Goal: Information Seeking & Learning: Find specific fact

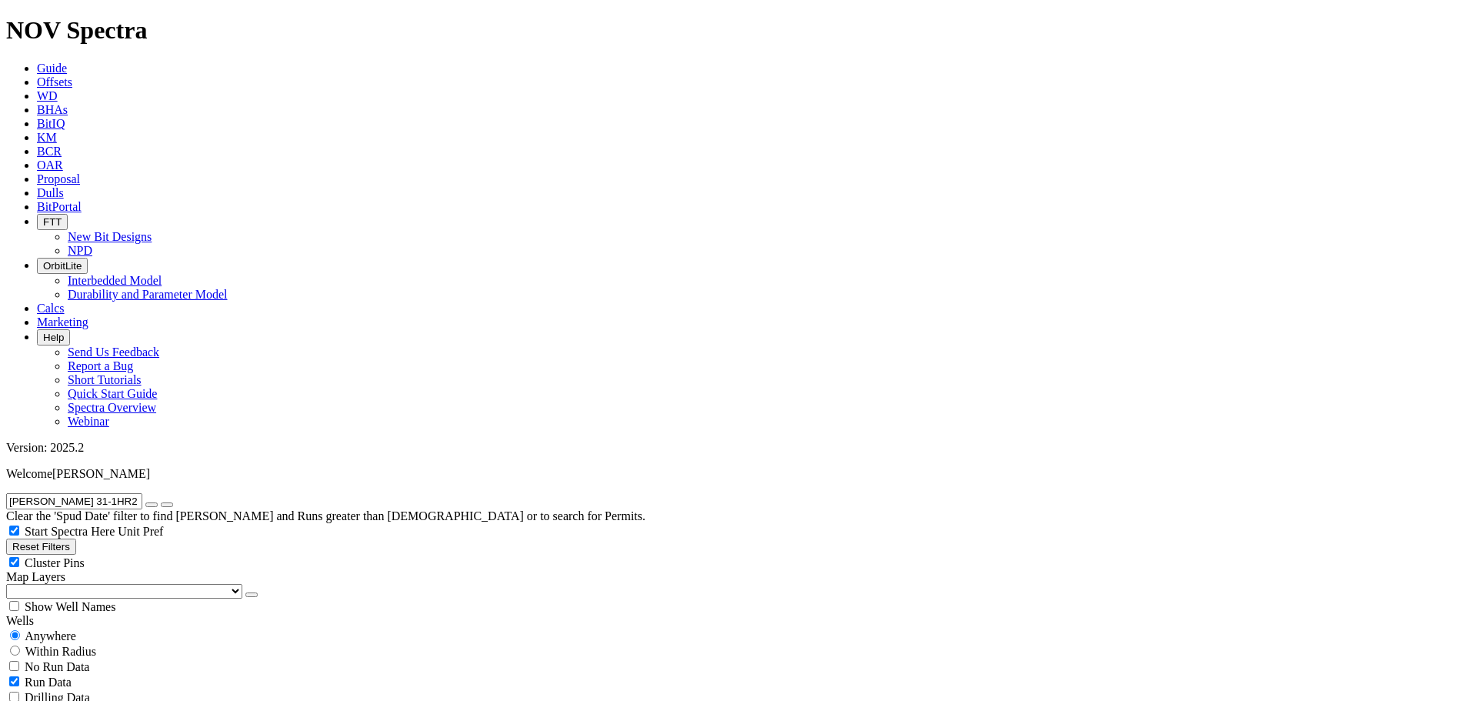
scroll to position [385, 0]
checkbox input "false"
drag, startPoint x: 25, startPoint y: 443, endPoint x: 33, endPoint y: 447, distance: 9.3
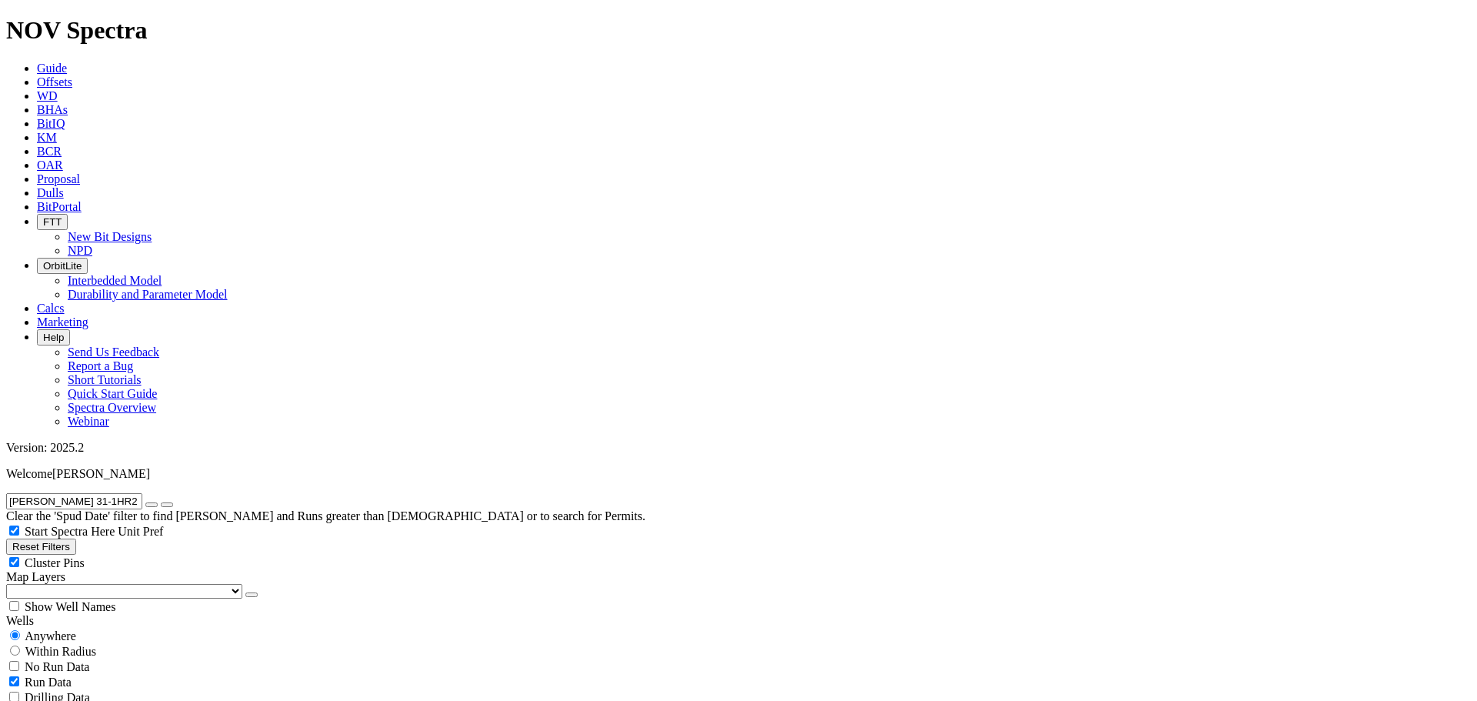
checkbox input "false"
click at [158, 502] on button "button" at bounding box center [151, 504] width 12 height 5
radio input "false"
radio input "true"
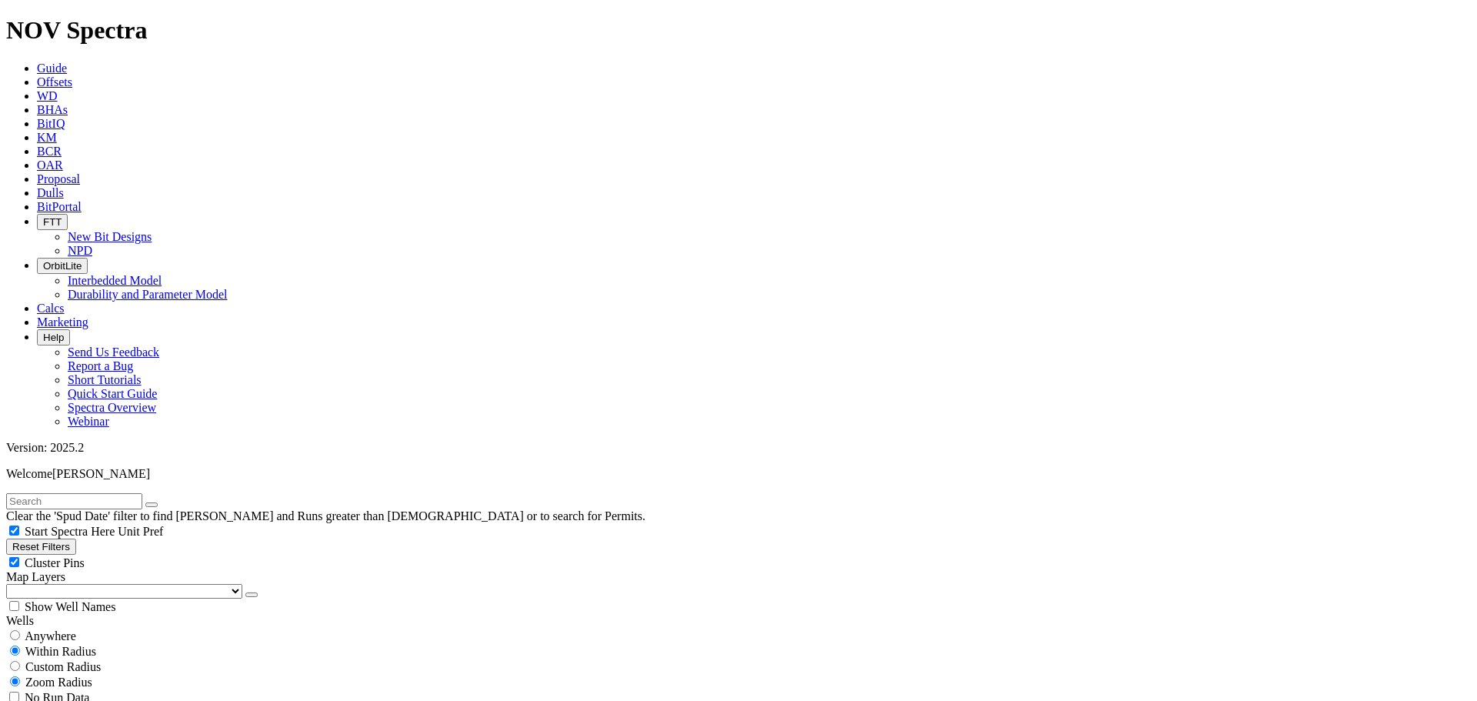
click at [62, 538] on button "Reset Filters" at bounding box center [41, 546] width 70 height 16
checkbox input "true"
type input "[DATE]"
click at [55, 493] on input "text" at bounding box center [74, 501] width 136 height 16
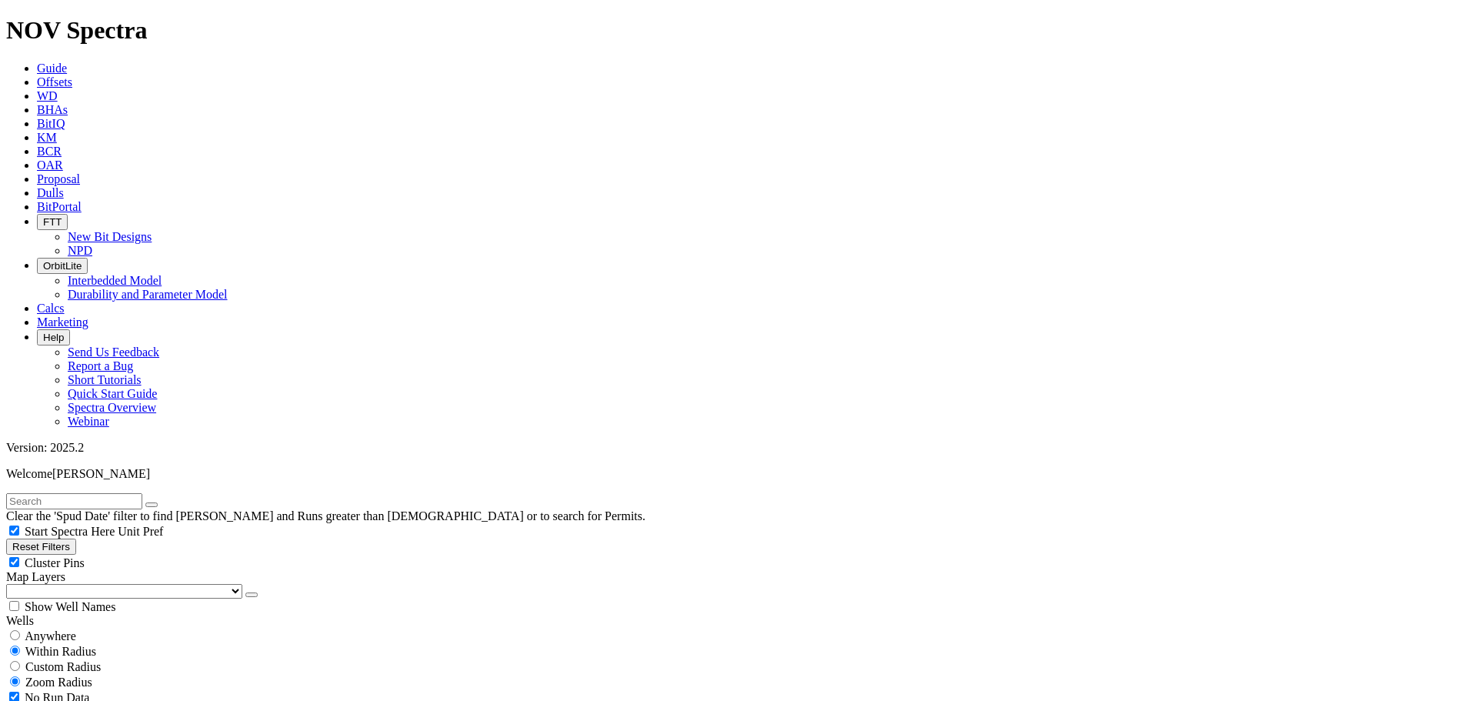
paste input "[PERSON_NAME] 31-1HR2"
type input "[PERSON_NAME] 31-1HR2"
click at [161, 502] on button "submit" at bounding box center [167, 504] width 12 height 5
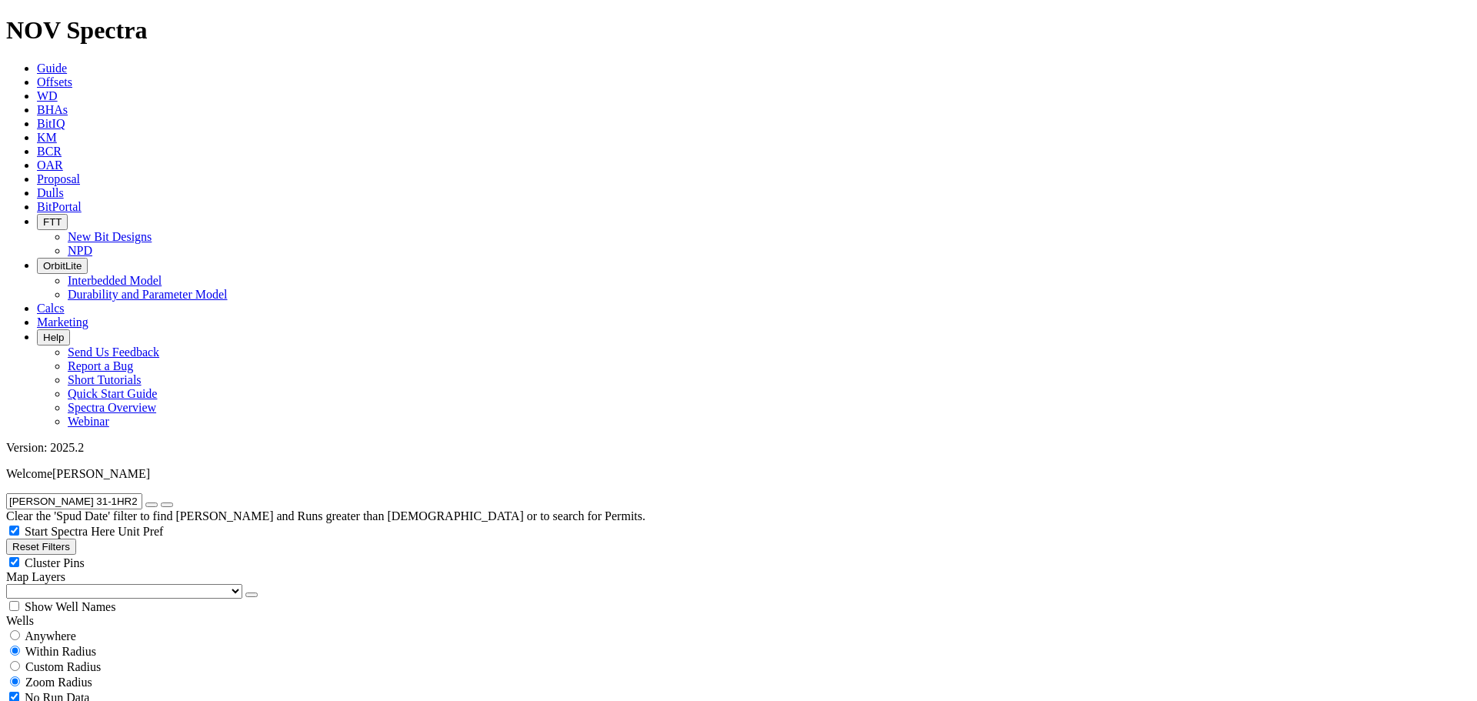
click at [58, 538] on button "Reset Filters" at bounding box center [41, 546] width 70 height 16
type input "[DATE]"
click at [163, 525] on span "Unit Pref" at bounding box center [140, 531] width 45 height 13
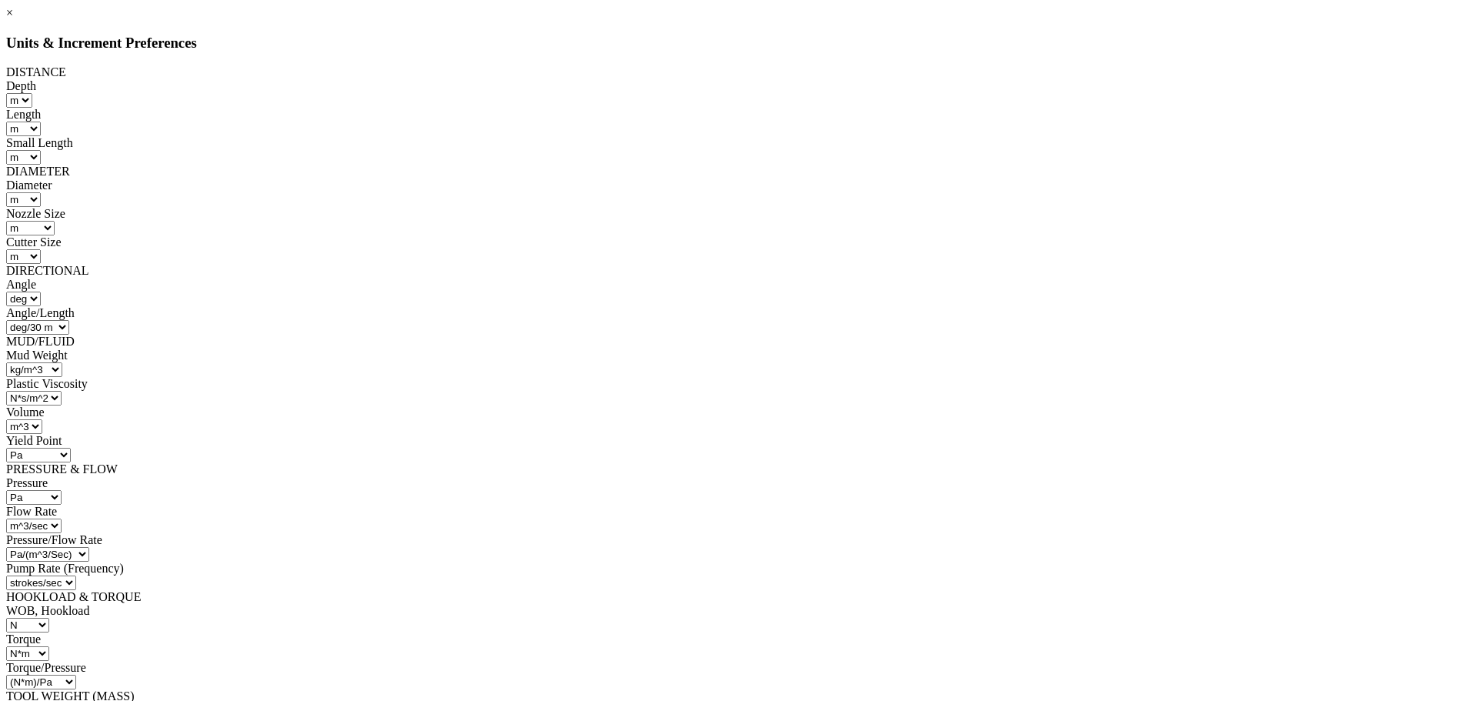
click at [13, 19] on link "×" at bounding box center [9, 12] width 7 height 13
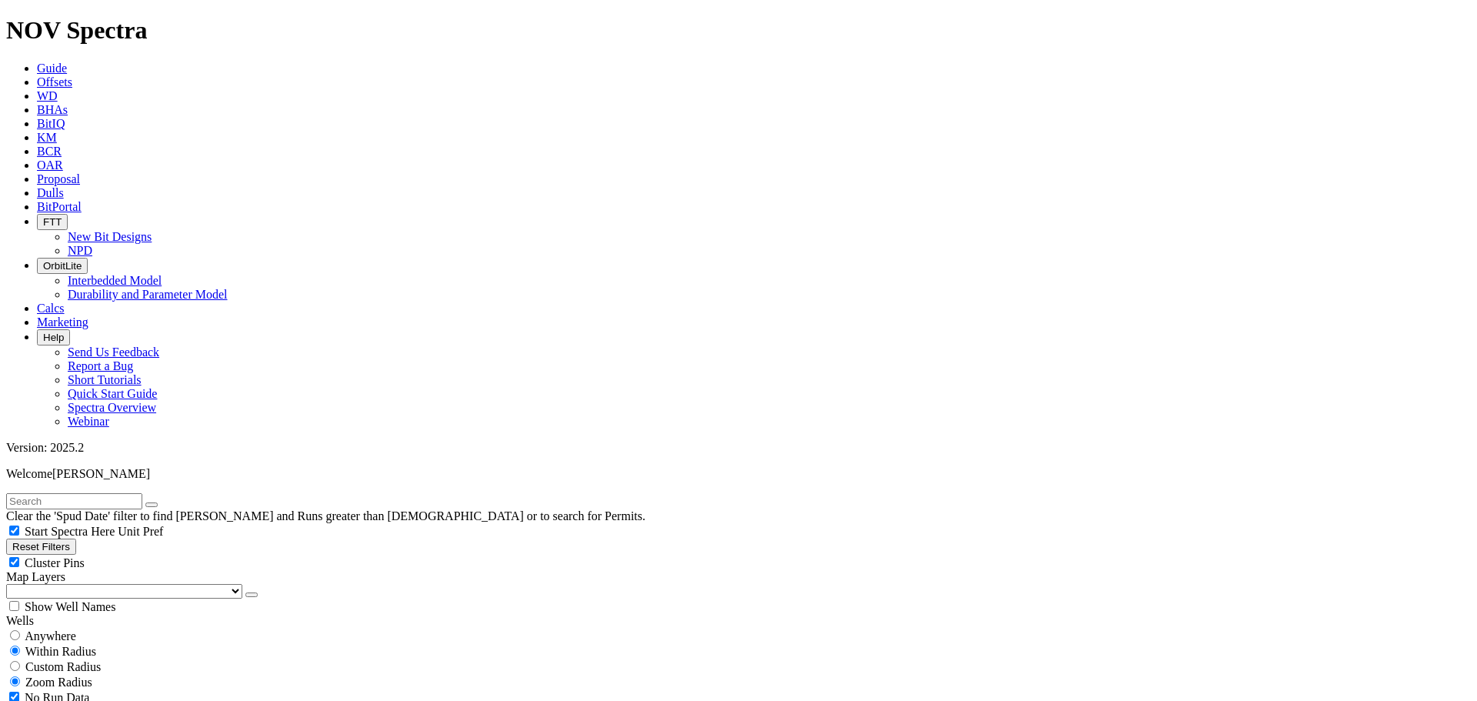
click at [163, 525] on span "Unit Pref" at bounding box center [140, 531] width 45 height 13
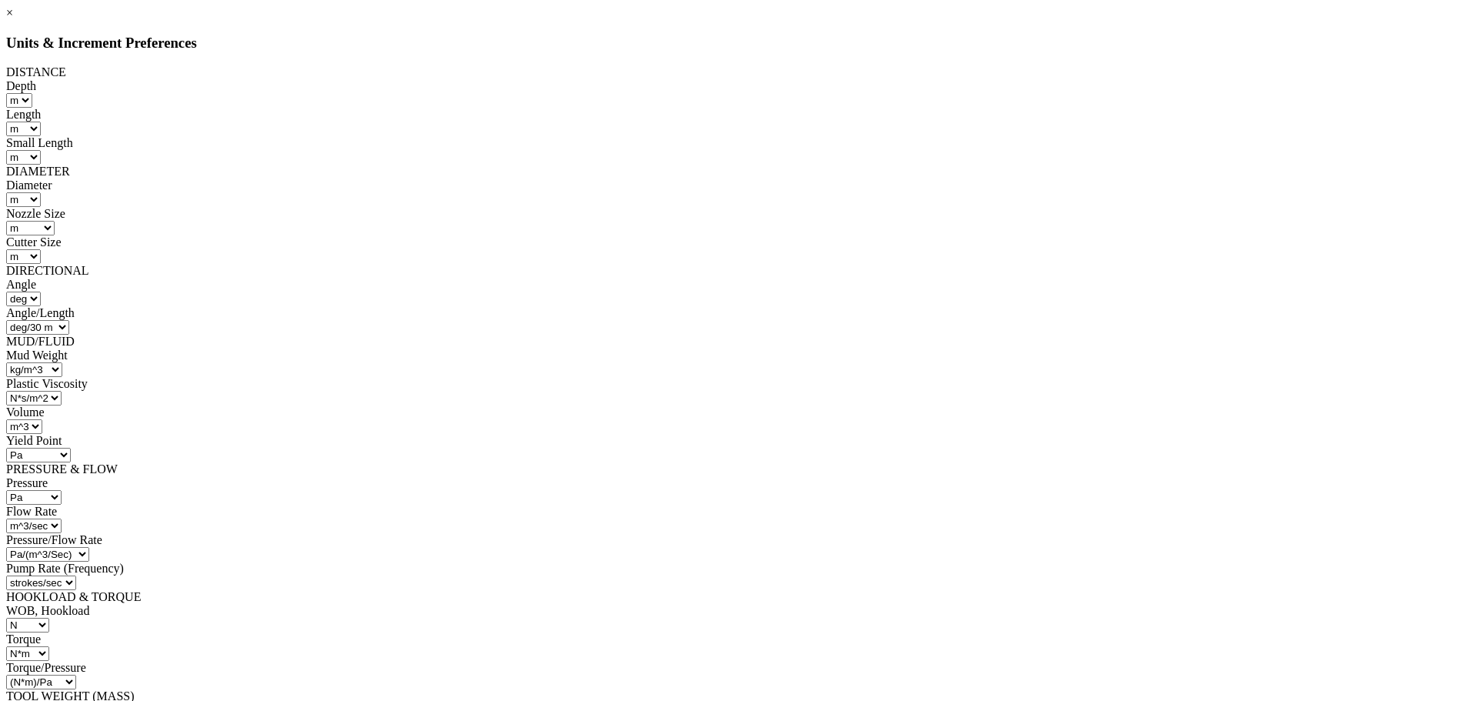
scroll to position [129, 0]
select select "object:13769"
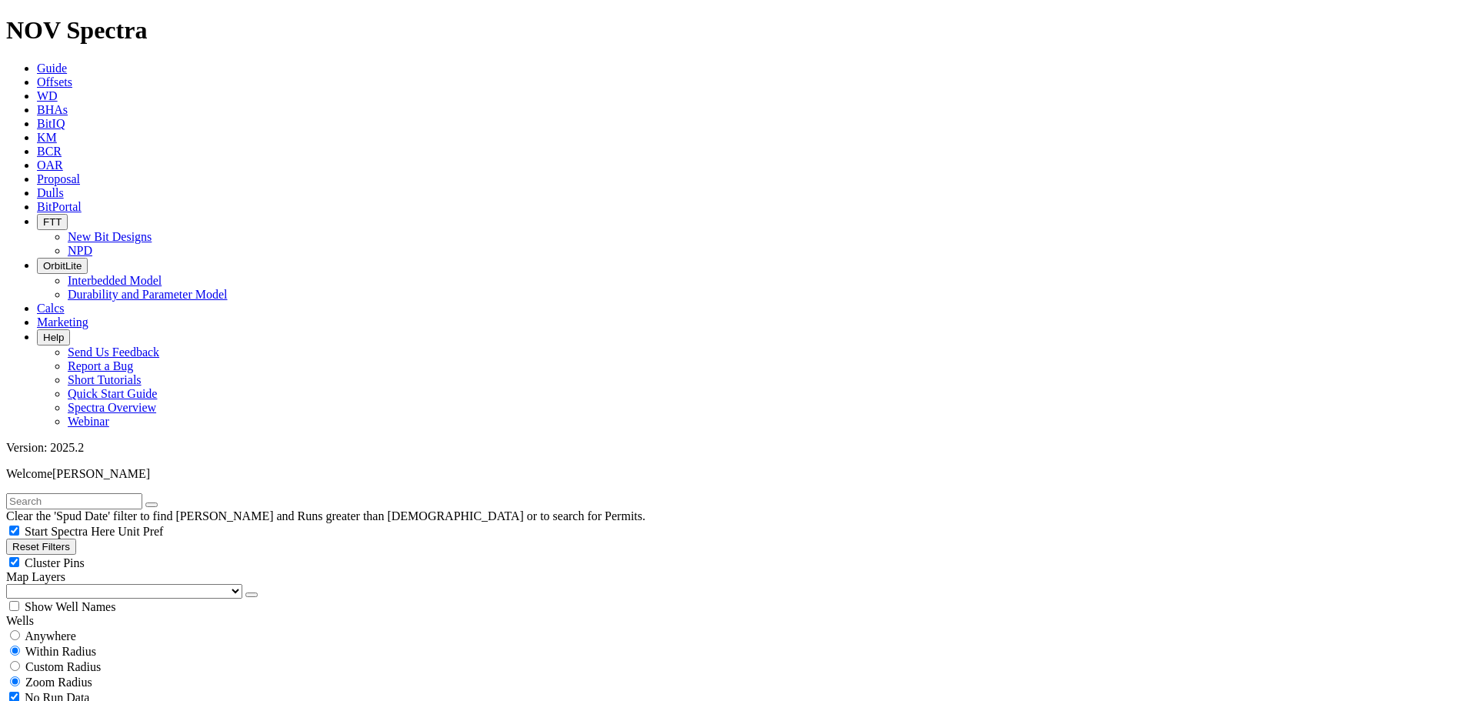
click at [163, 525] on span "Unit Pref" at bounding box center [140, 531] width 45 height 13
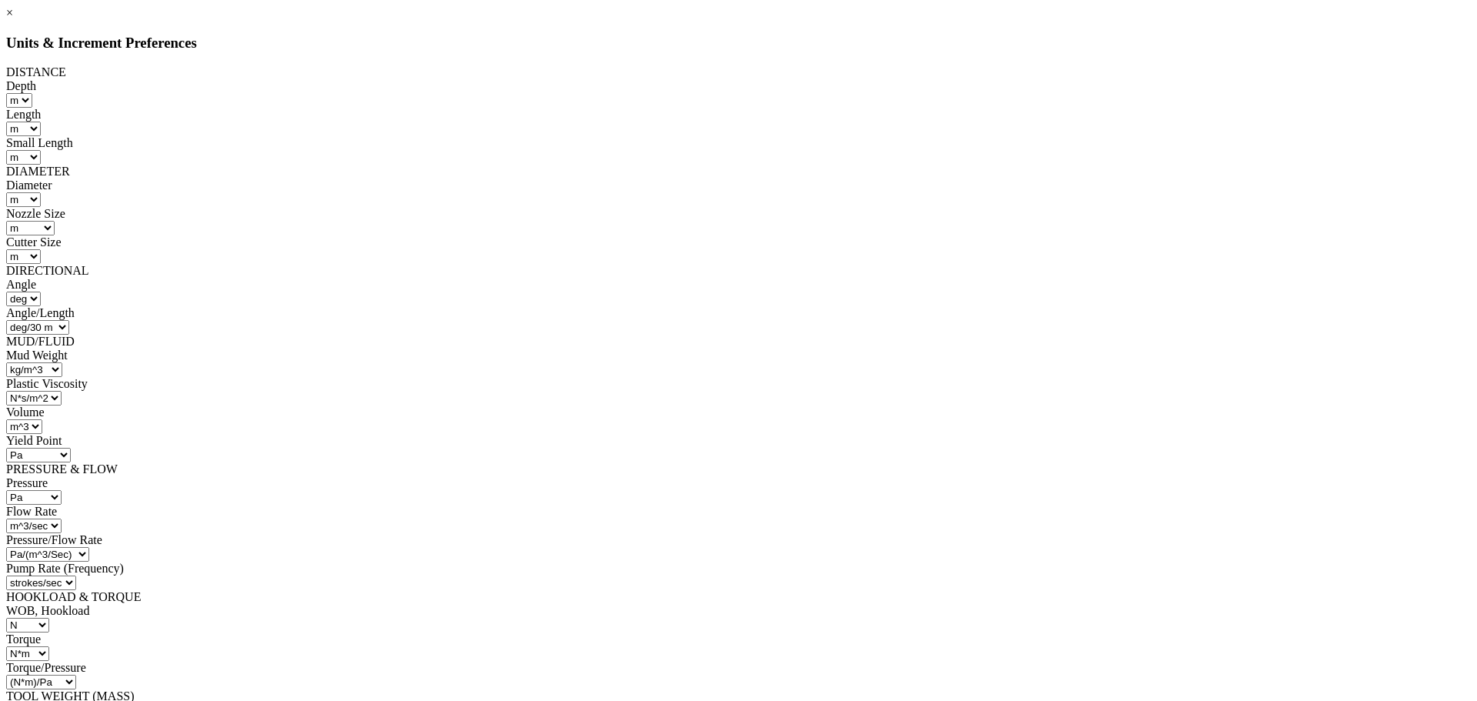
click at [13, 19] on link "×" at bounding box center [9, 12] width 7 height 13
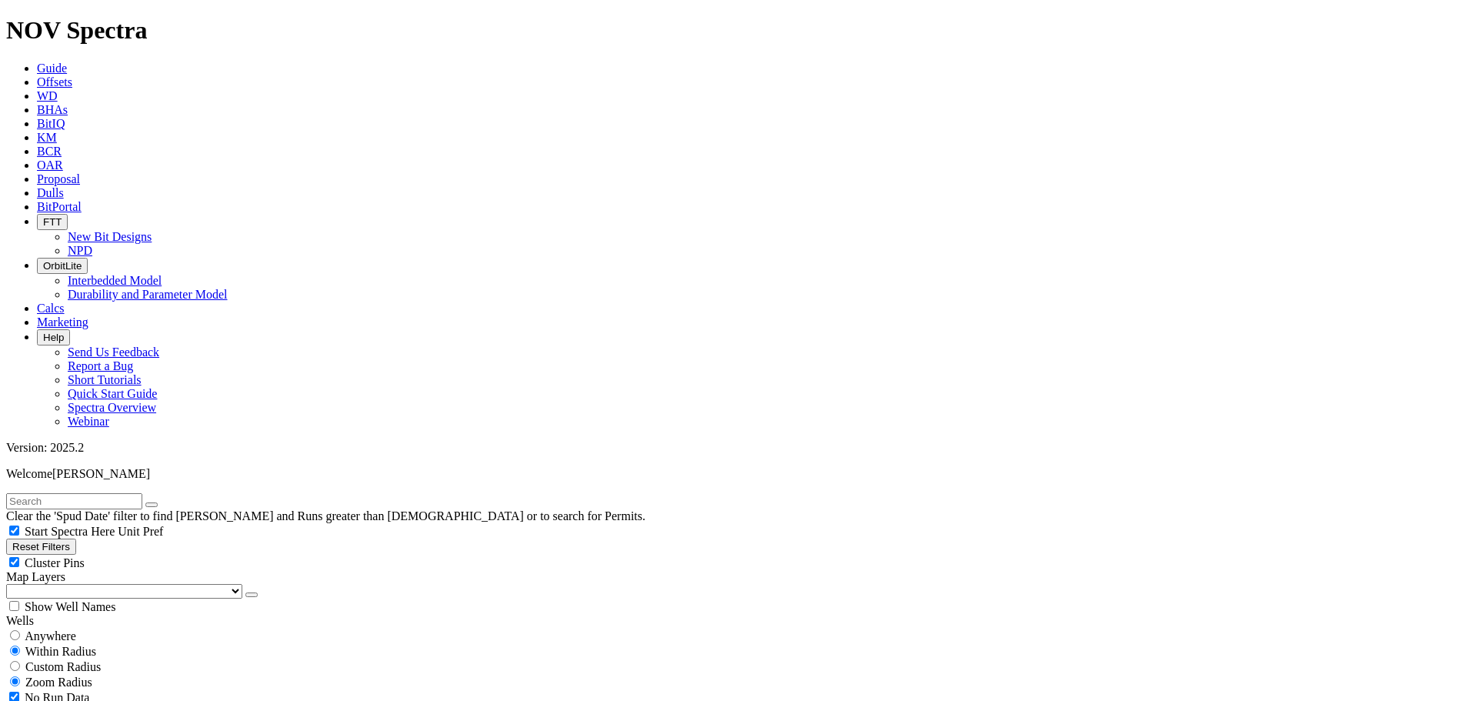
click at [74, 538] on button "Reset Filters" at bounding box center [41, 546] width 70 height 16
type input "[DATE]"
click at [71, 493] on input "text" at bounding box center [74, 501] width 136 height 16
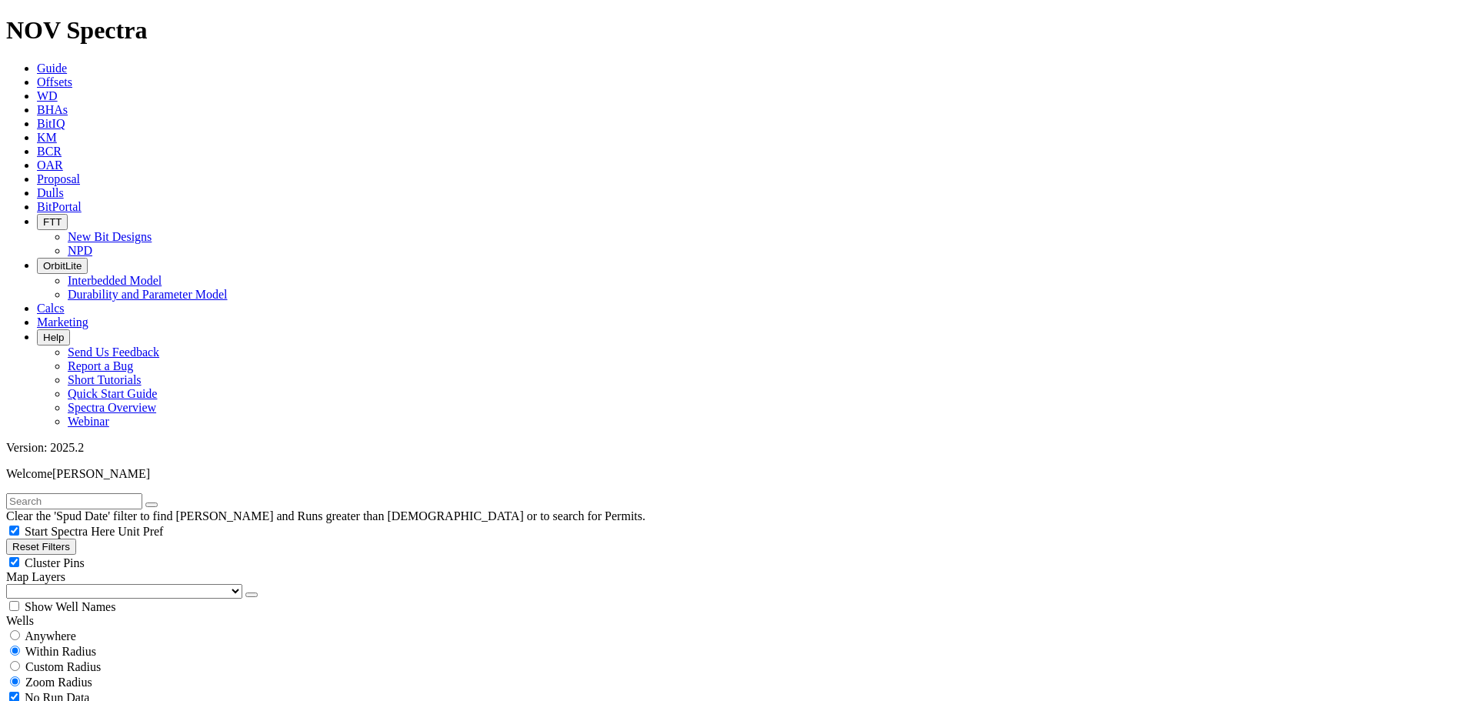
paste input "29/10b-8Z"
click at [161, 502] on button "submit" at bounding box center [167, 504] width 12 height 5
type input "29/10b"
click at [152, 505] on icon "button" at bounding box center [152, 505] width 0 height 0
click at [20, 630] on input "radio" at bounding box center [15, 635] width 10 height 10
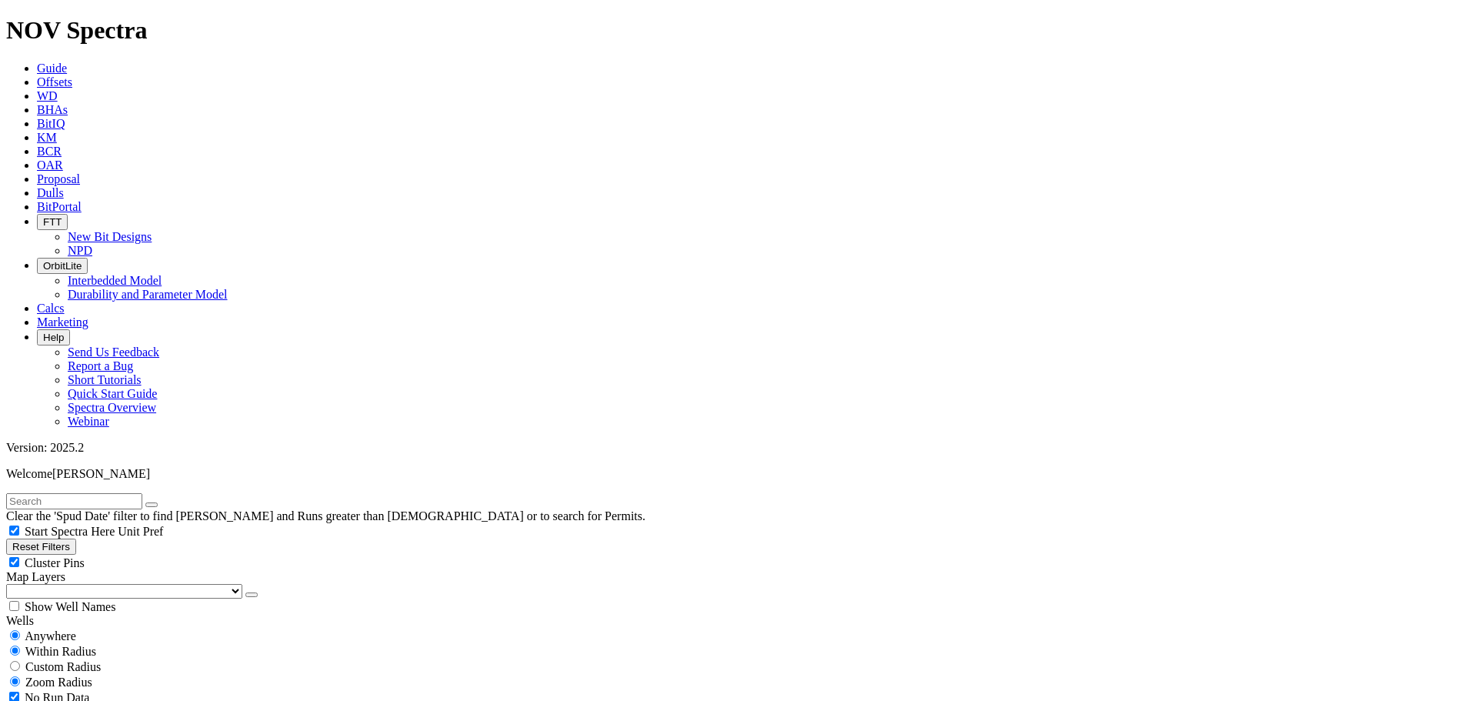
radio input "true"
radio input "false"
click at [51, 493] on input "text" at bounding box center [74, 501] width 136 height 16
paste input "29/10b-8Z"
type input "29/10b-8Z"
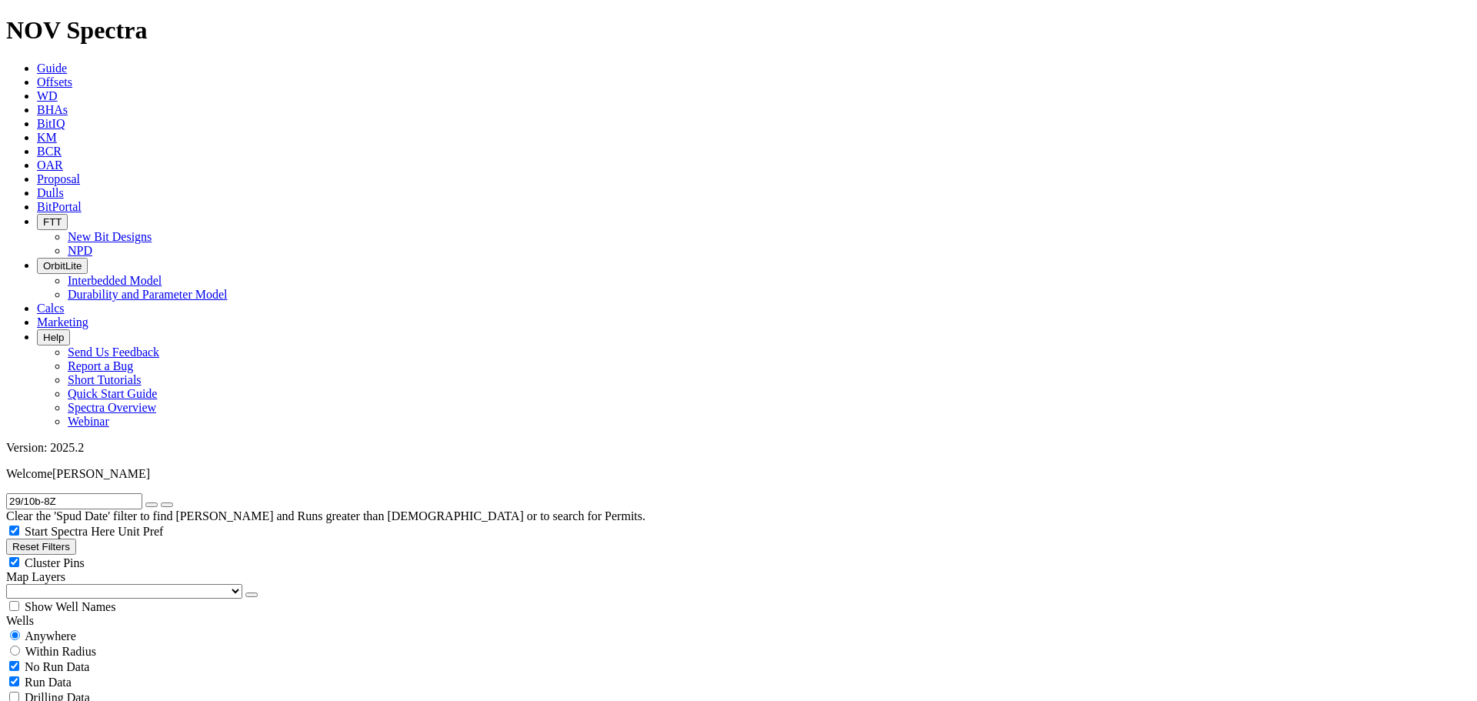
click at [72, 538] on button "Reset Filters" at bounding box center [41, 546] width 70 height 16
radio input "false"
radio input "true"
type input "[DATE]"
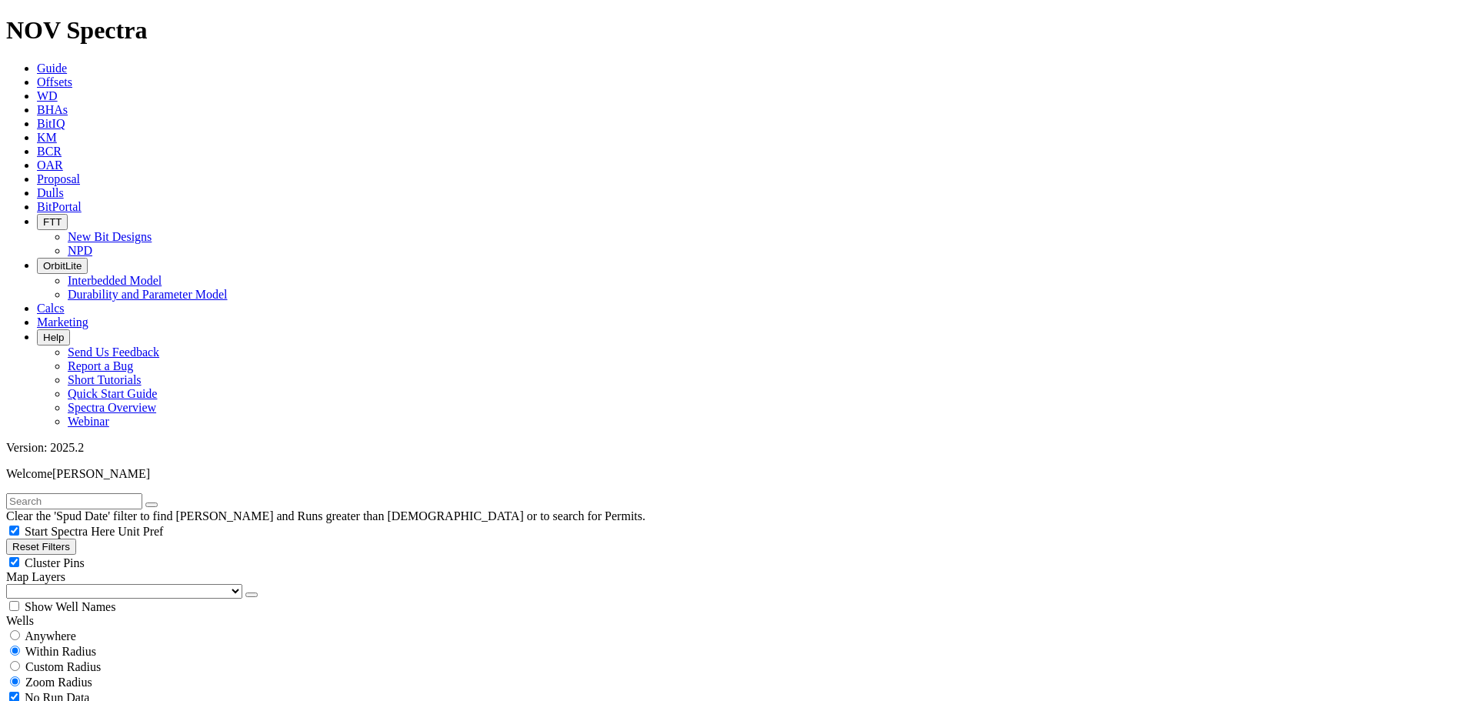
click at [50, 629] on span "Anywhere" at bounding box center [51, 635] width 52 height 13
radio input "true"
radio input "false"
click at [49, 538] on button "Reset Filters" at bounding box center [41, 546] width 70 height 16
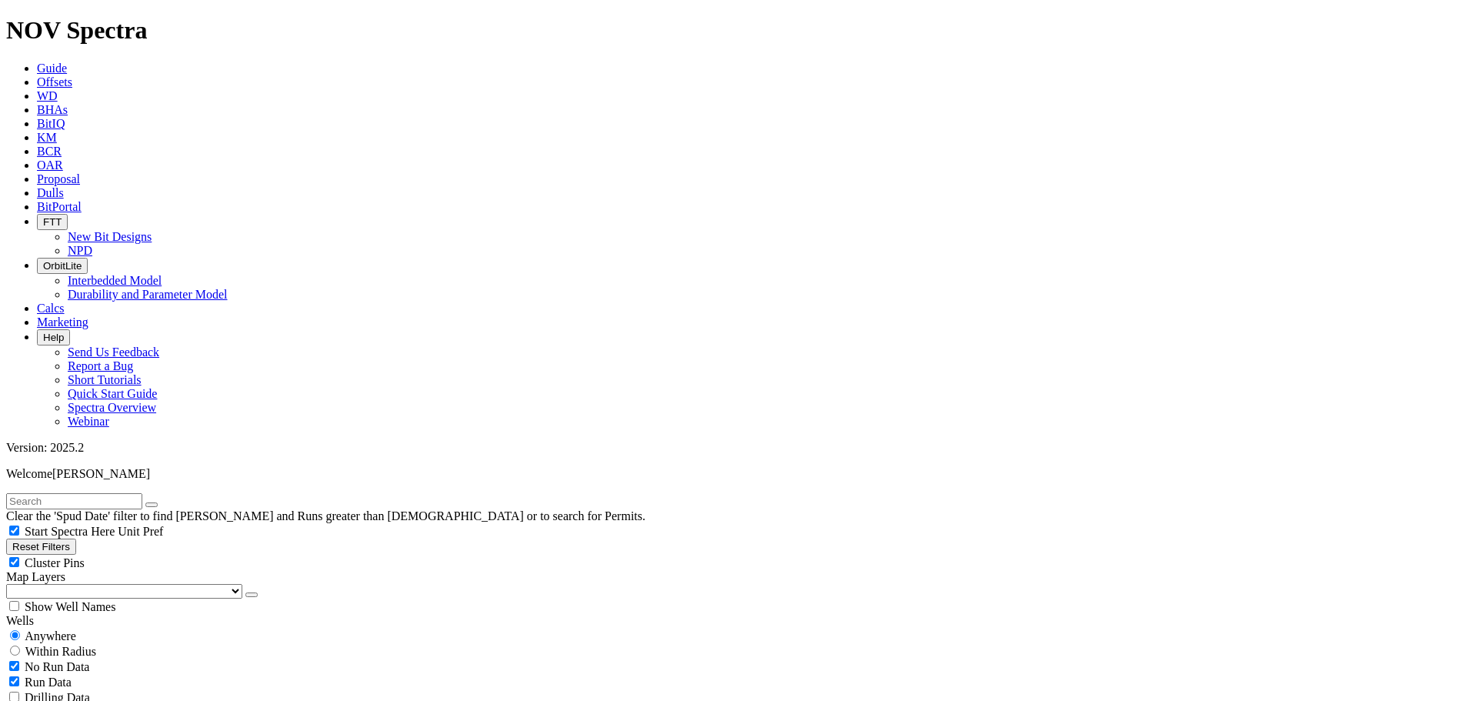
radio input "false"
radio input "true"
type input "[DATE]"
click at [60, 629] on span "Anywhere" at bounding box center [51, 635] width 52 height 13
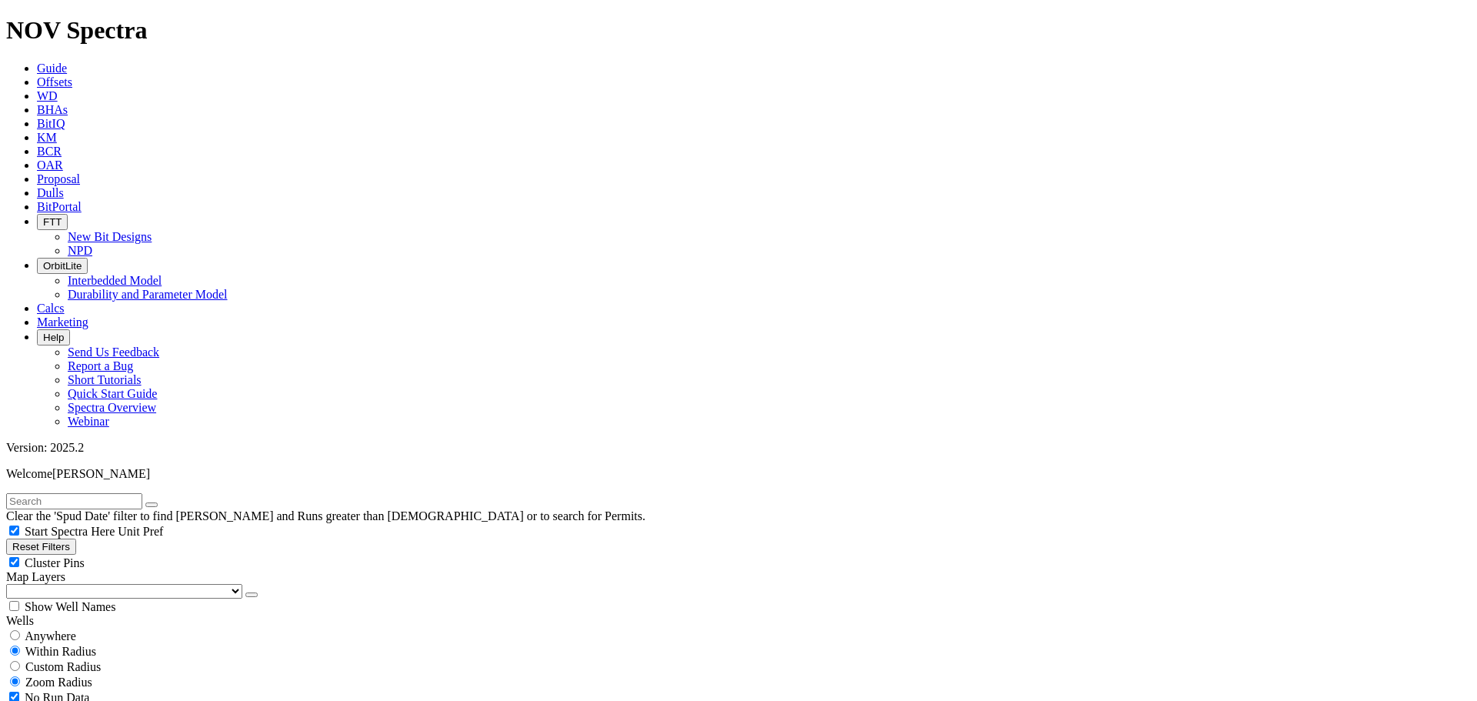
radio input "true"
radio input "false"
click at [58, 493] on input "text" at bounding box center [74, 501] width 136 height 16
paste input "MARIDOE 5502 11-17 2B"
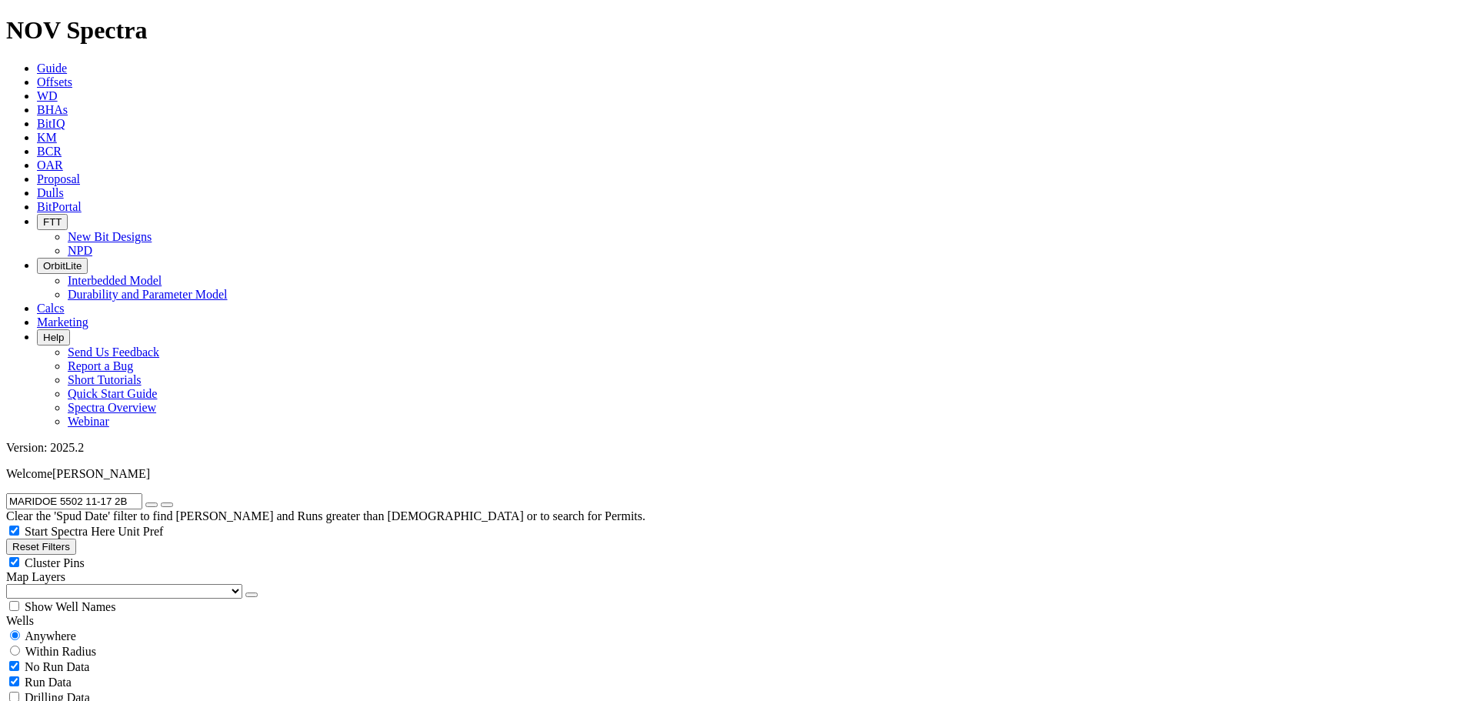
click at [142, 493] on input "MARIDOE 5502 11-17 2B" at bounding box center [74, 501] width 136 height 16
click at [161, 502] on button "submit" at bounding box center [167, 504] width 12 height 5
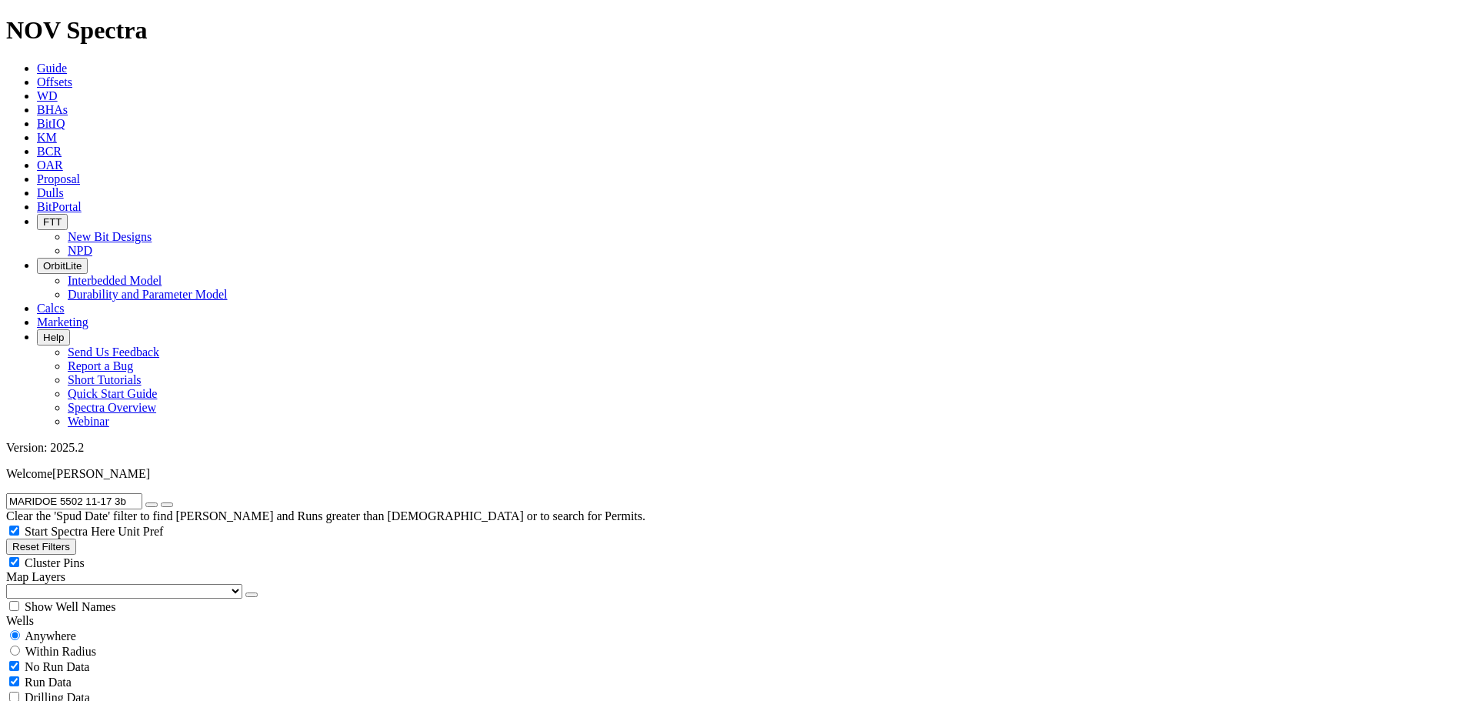
drag, startPoint x: 145, startPoint y: 63, endPoint x: 0, endPoint y: 59, distance: 145.4
click at [6, 493] on input "MARIDOE 5502 11-17 3b" at bounding box center [74, 501] width 136 height 16
paste input "[PERSON_NAME] 31-33 3H"
click at [161, 502] on button "submit" at bounding box center [167, 504] width 12 height 5
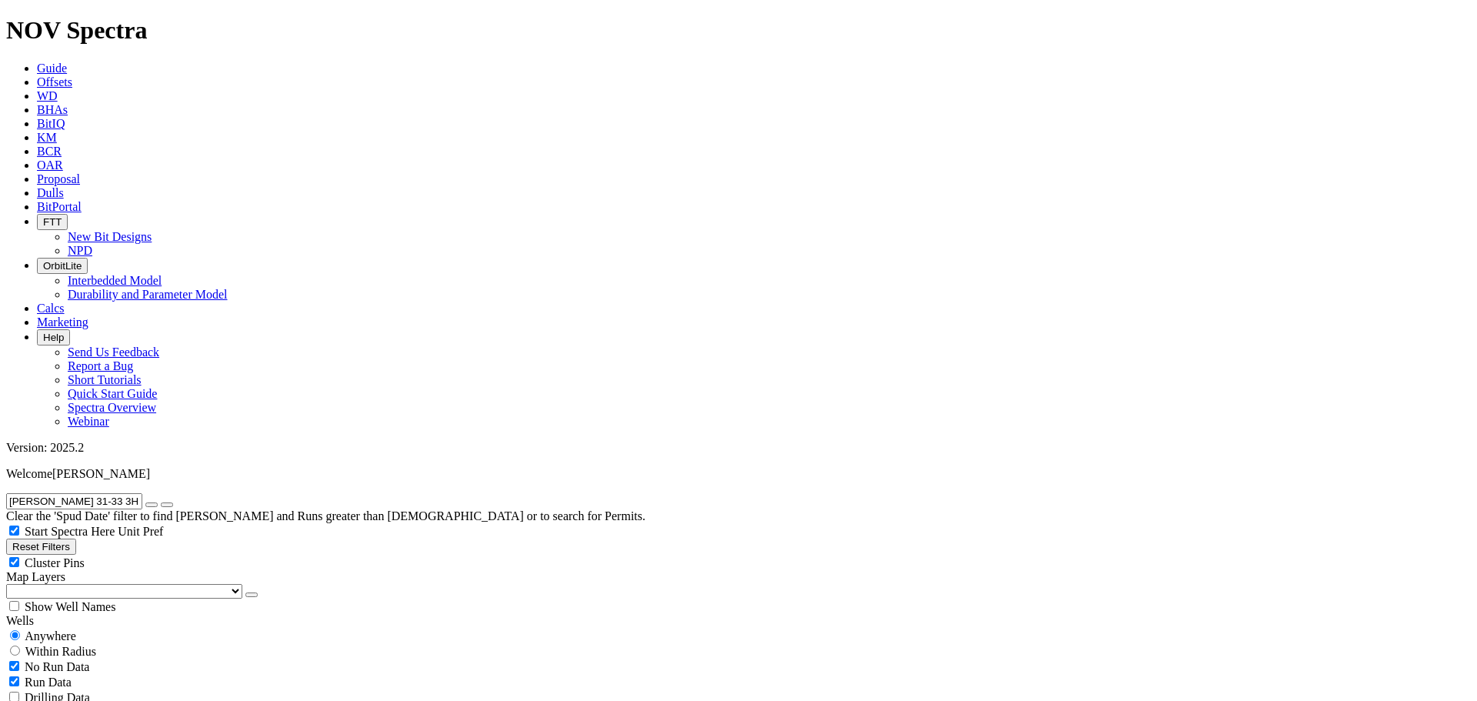
scroll to position [25, 0]
drag, startPoint x: 65, startPoint y: 60, endPoint x: 0, endPoint y: 58, distance: 64.6
click at [6, 493] on input "[PERSON_NAME] 31-33 3H" at bounding box center [74, 501] width 136 height 16
paste input "SHALL 11-2 1"
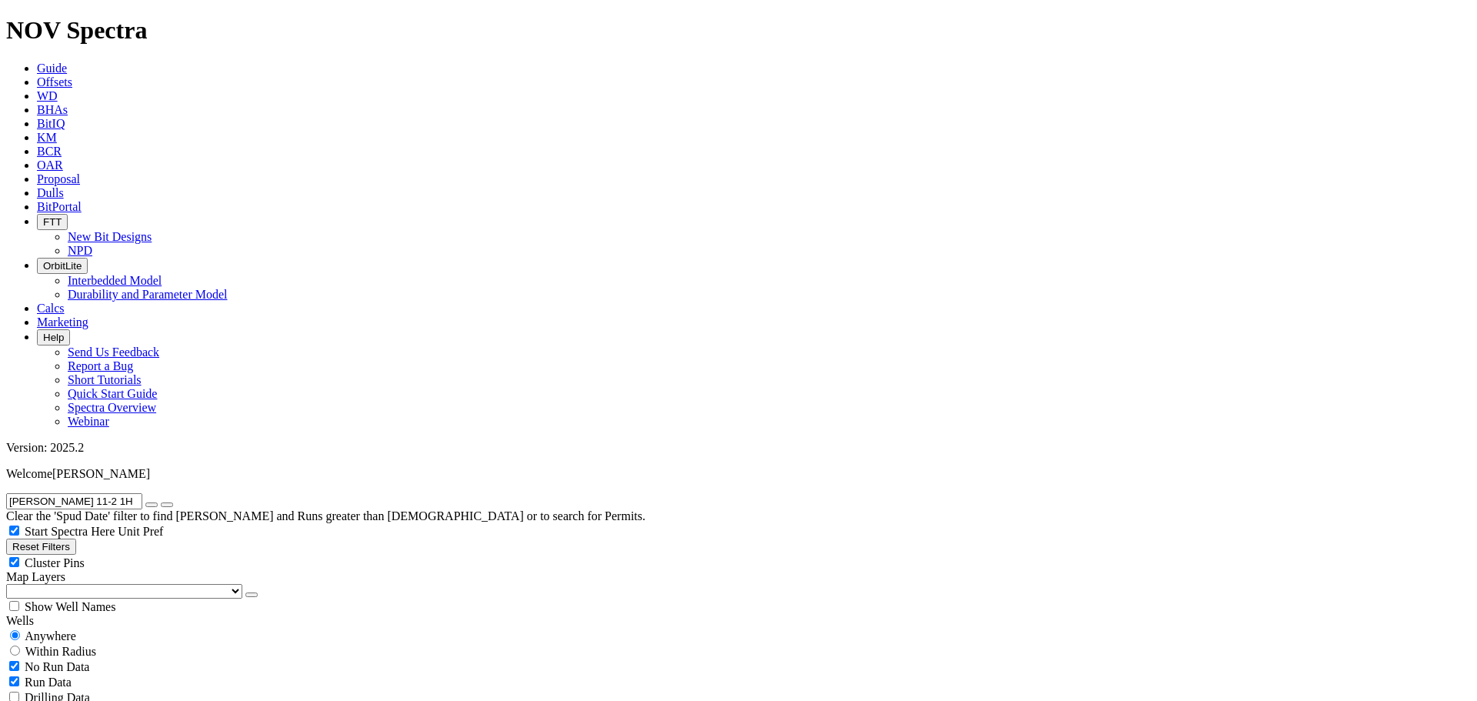
click at [161, 502] on button "submit" at bounding box center [167, 504] width 12 height 5
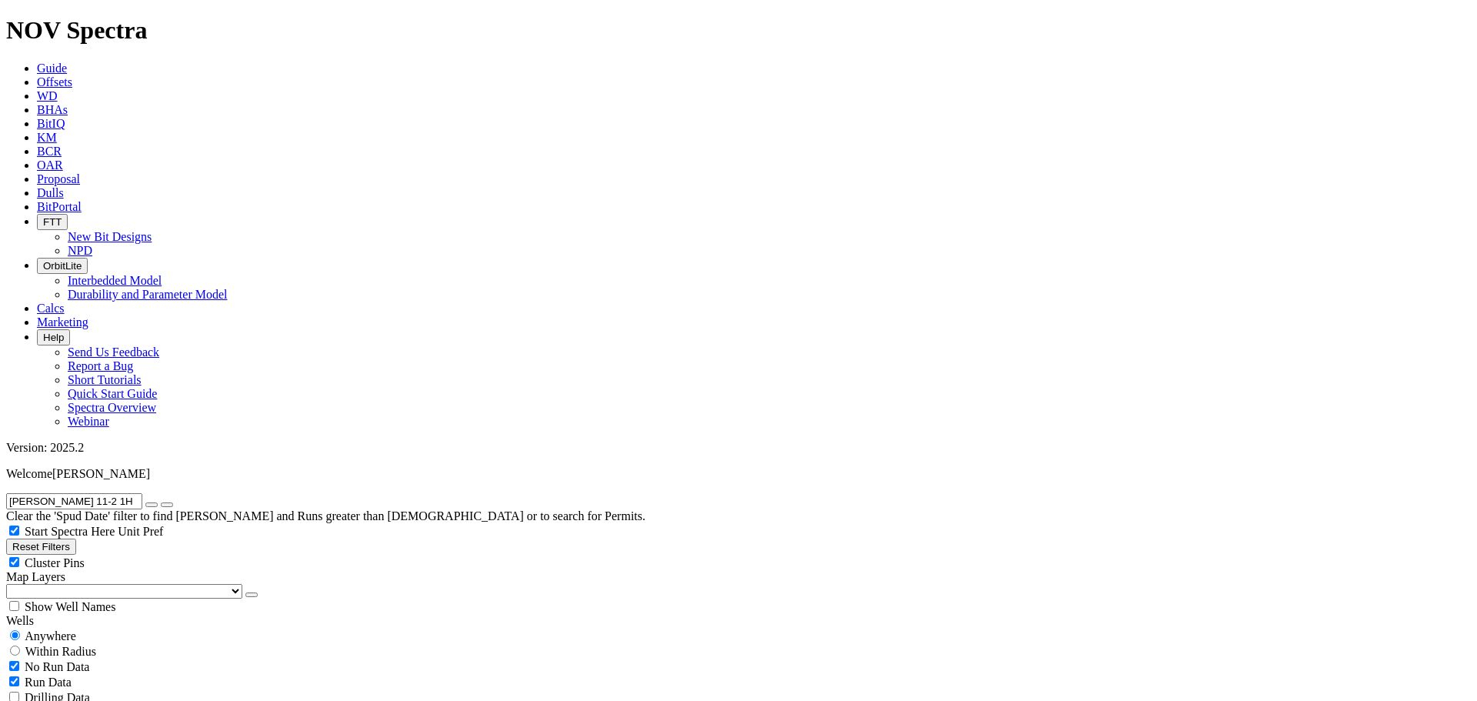
click at [136, 493] on input "[PERSON_NAME] 11-2 1H" at bounding box center [74, 501] width 136 height 16
drag, startPoint x: 135, startPoint y: 67, endPoint x: 0, endPoint y: 65, distance: 135.4
click at [6, 493] on input "[PERSON_NAME] 11-2 1H" at bounding box center [74, 501] width 136 height 16
paste input "3"
type input "[PERSON_NAME] 11-2 3H"
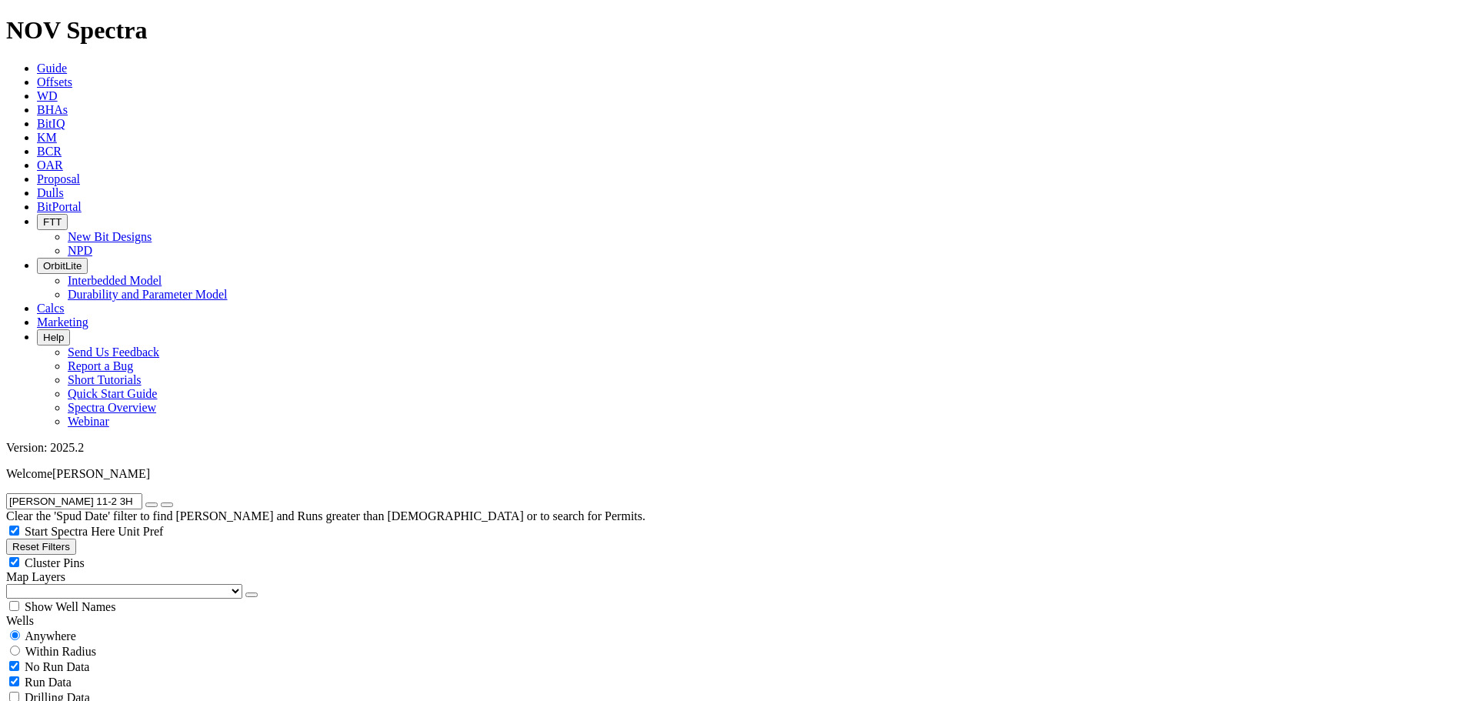
click at [161, 502] on button "submit" at bounding box center [167, 504] width 12 height 5
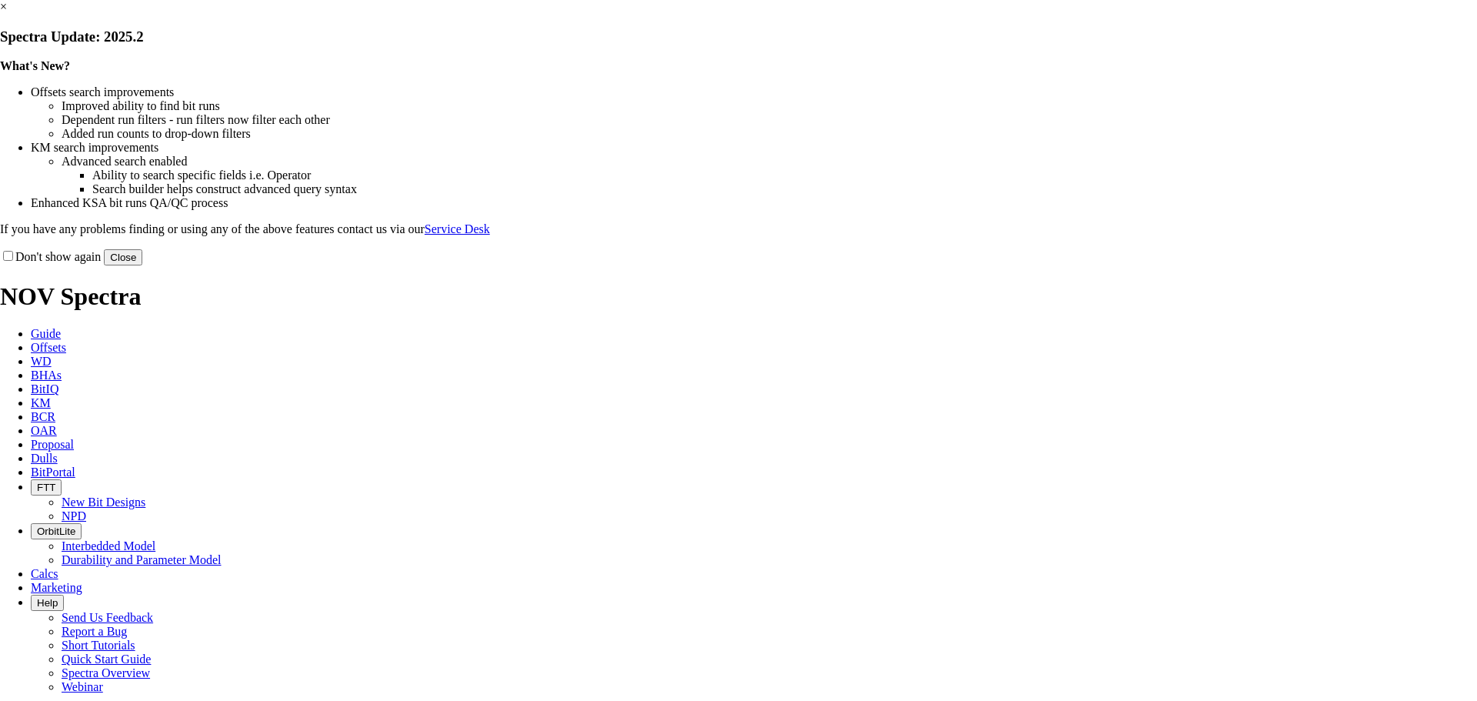
click at [142, 265] on button "Close" at bounding box center [123, 257] width 38 height 16
